Goal: Task Accomplishment & Management: Complete application form

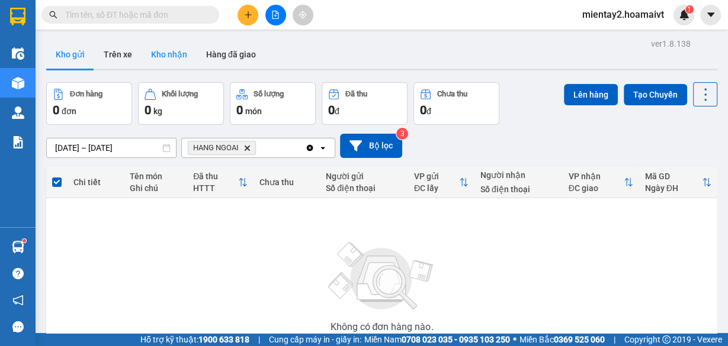
click at [171, 62] on button "Kho nhận" at bounding box center [169, 54] width 55 height 28
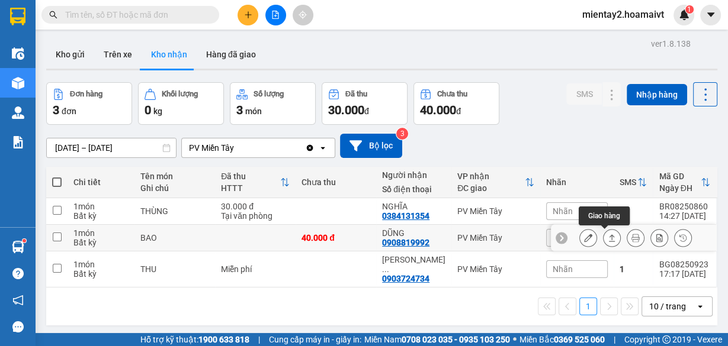
click at [607, 233] on button at bounding box center [612, 238] width 17 height 21
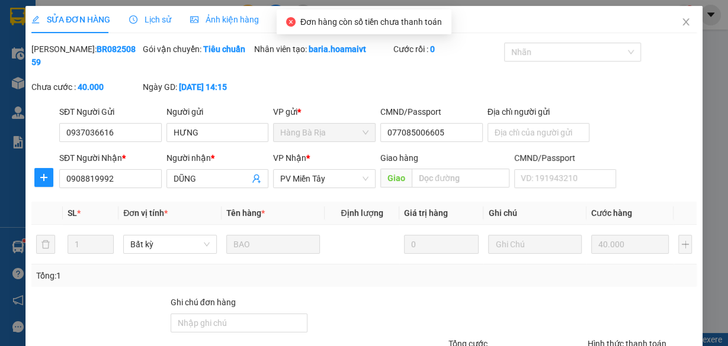
type input "0937036616"
type input "HƯNG"
type input "077085006605"
type input "0908819992"
type input "DŨNG"
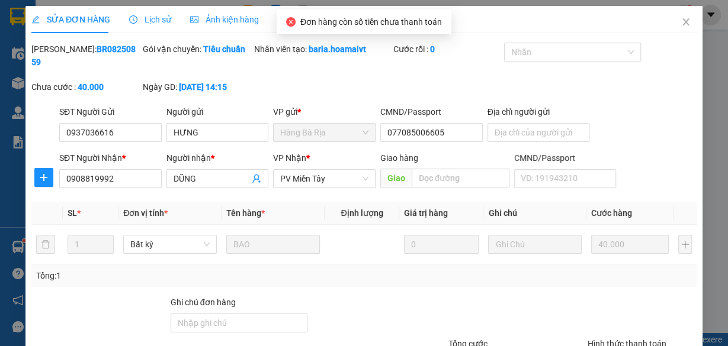
type input "40.000"
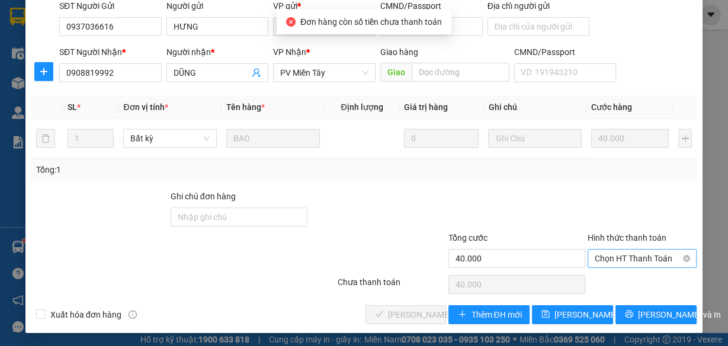
click at [621, 258] on span "Chọn HT Thanh Toán" at bounding box center [642, 259] width 95 height 18
click at [612, 280] on div "Tại văn phòng" at bounding box center [636, 281] width 94 height 13
type input "0"
click at [607, 283] on div at bounding box center [641, 285] width 111 height 24
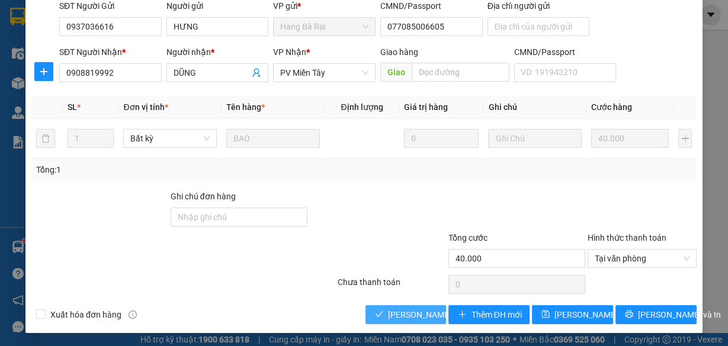
click at [405, 315] on span "[PERSON_NAME] và Giao hàng" at bounding box center [445, 315] width 114 height 13
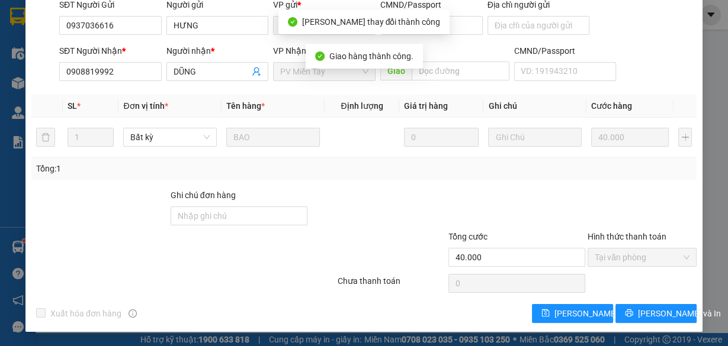
scroll to position [0, 0]
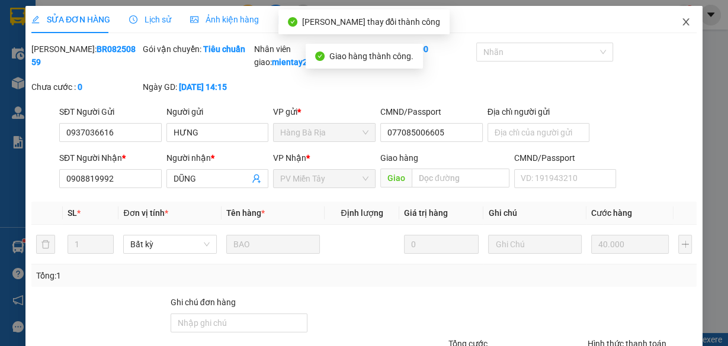
click at [681, 23] on icon "close" at bounding box center [685, 21] width 9 height 9
